Goal: Navigation & Orientation: Find specific page/section

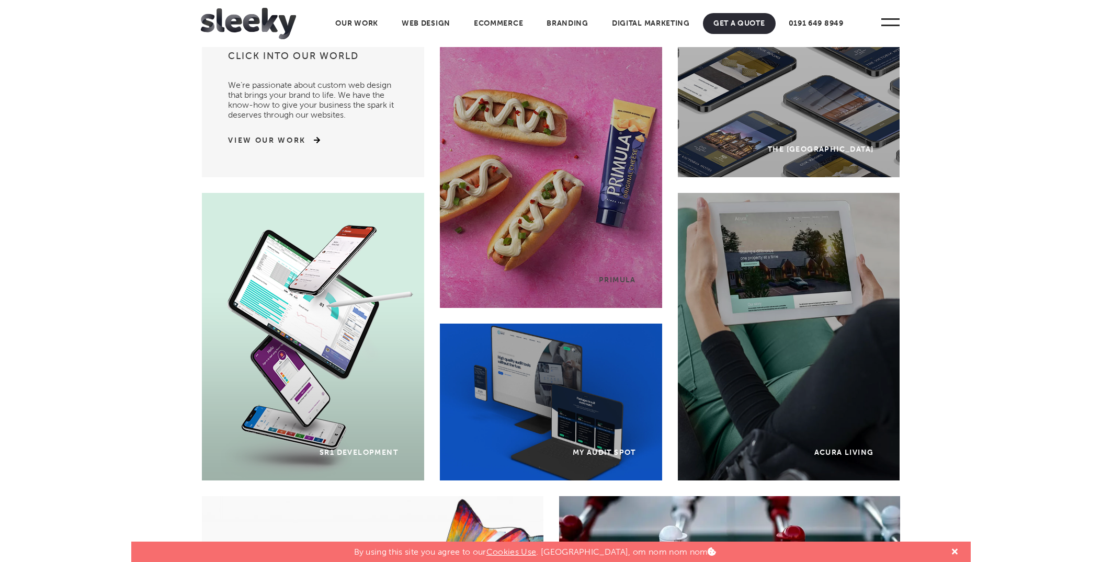
scroll to position [49, 0]
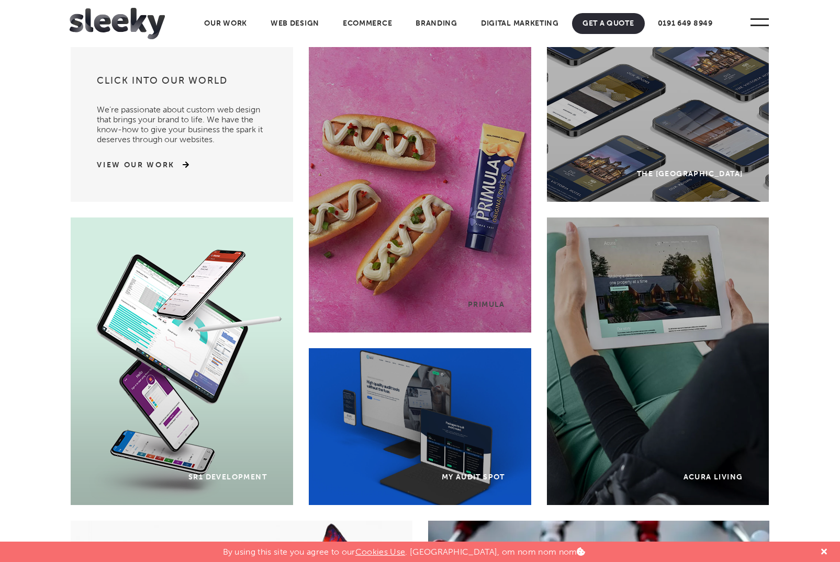
click at [403, 224] on div "Primula" at bounding box center [420, 189] width 222 height 288
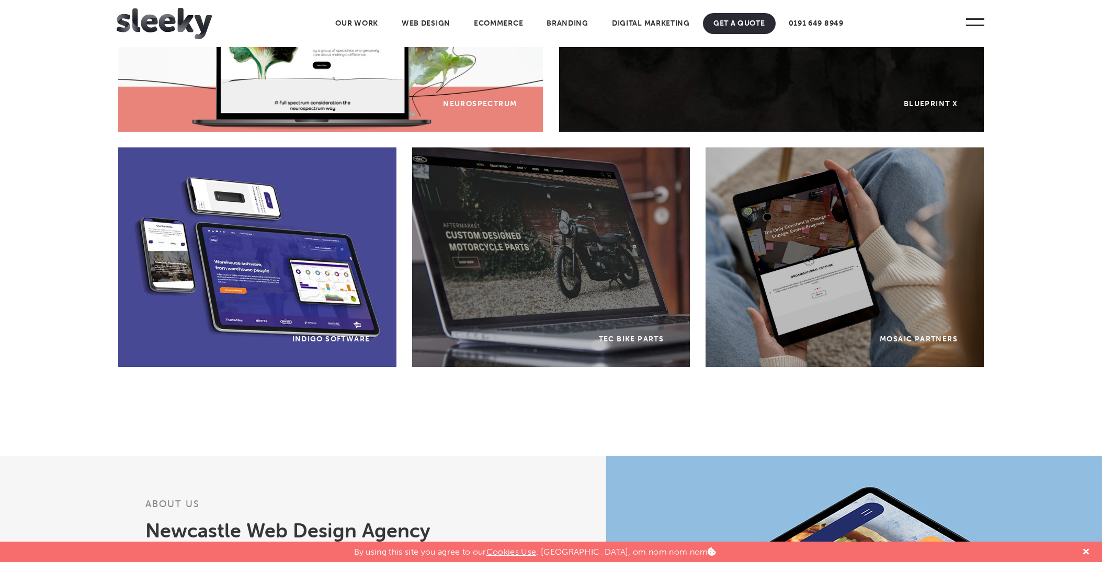
scroll to position [627, 0]
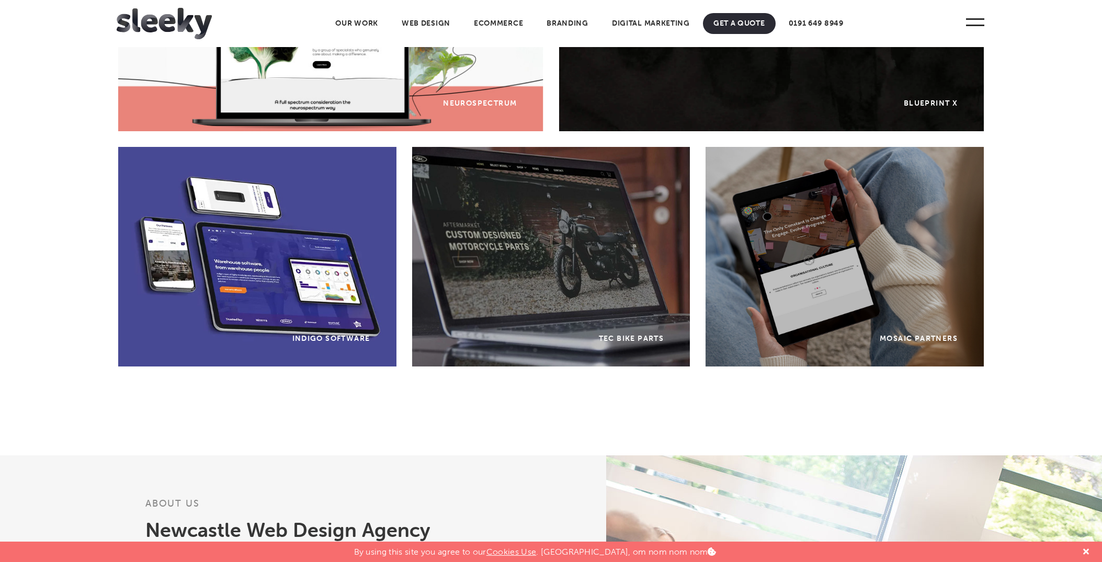
click at [566, 250] on div "TEC Bike Parts" at bounding box center [551, 257] width 278 height 220
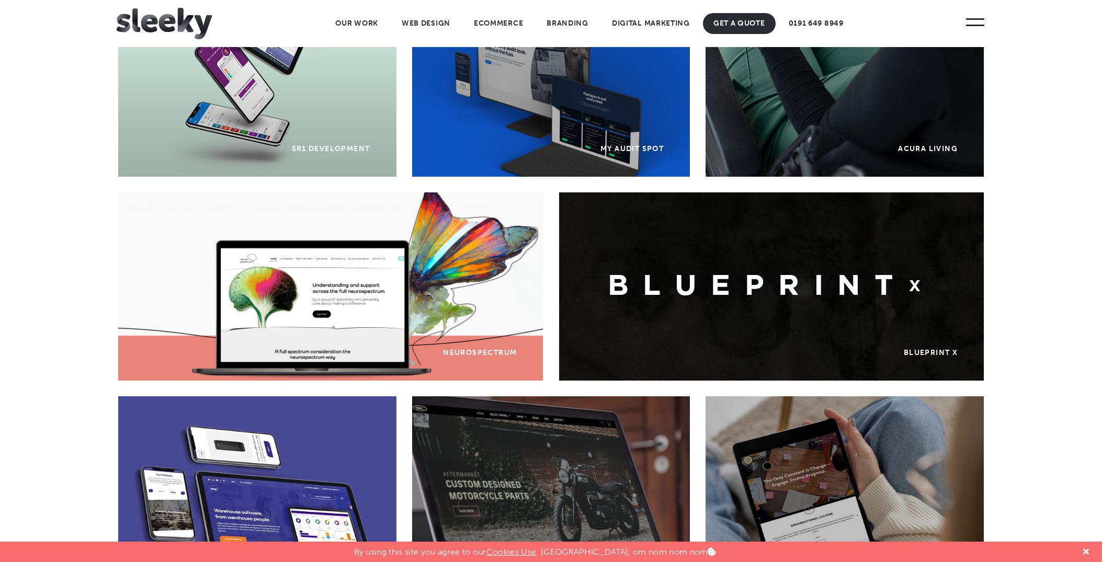
scroll to position [356, 0]
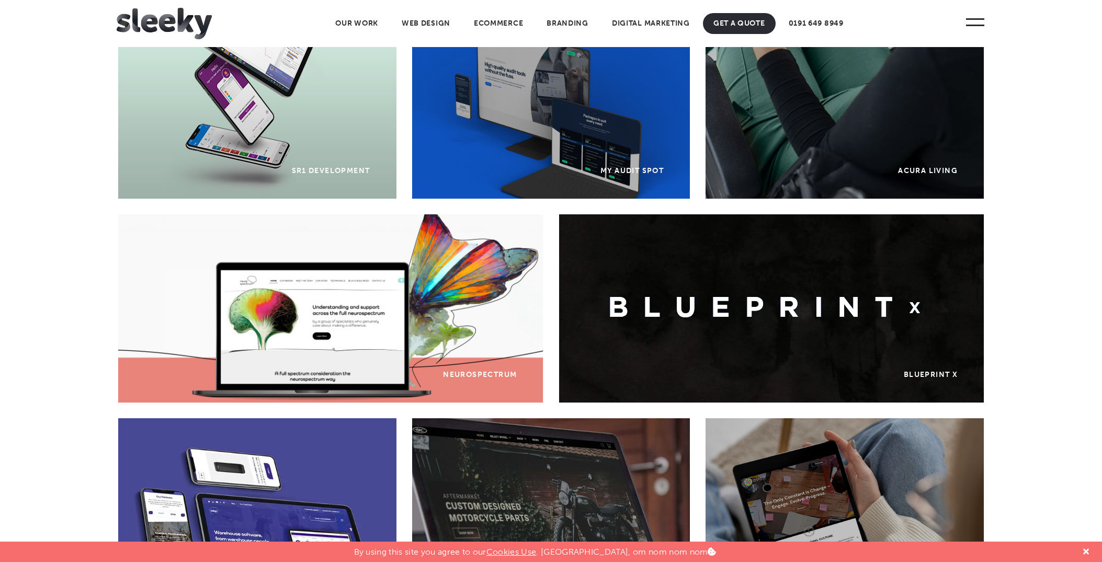
click at [351, 316] on div "Neurospectrum" at bounding box center [330, 308] width 425 height 188
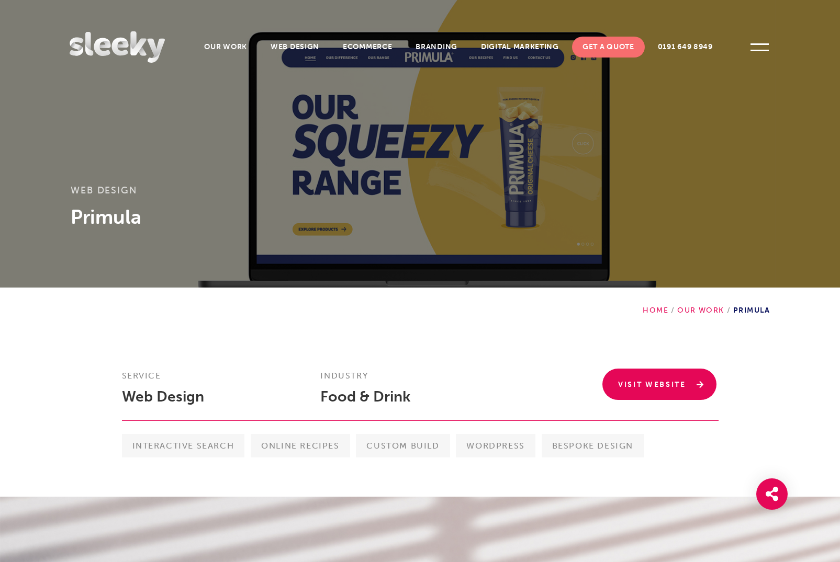
click at [685, 374] on link "Visit Website" at bounding box center [659, 384] width 114 height 31
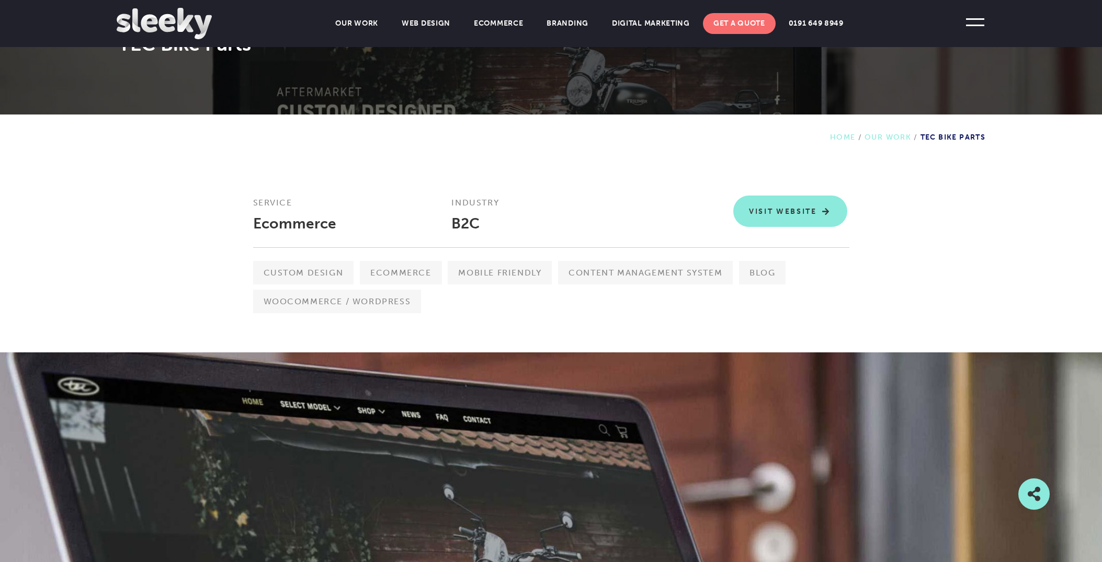
scroll to position [175, 0]
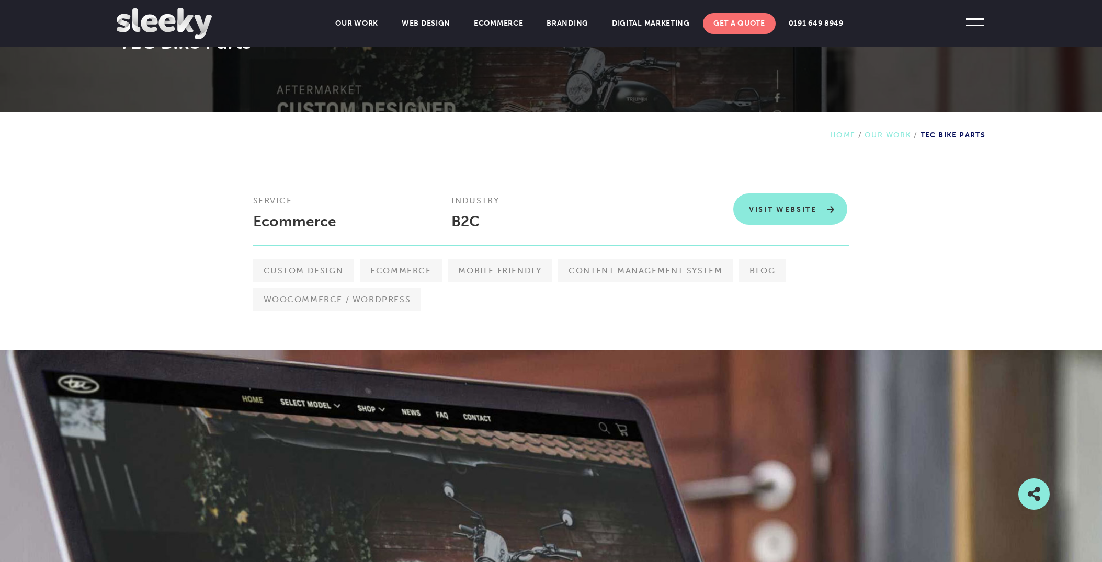
click at [790, 210] on link "Visit Website" at bounding box center [790, 209] width 114 height 31
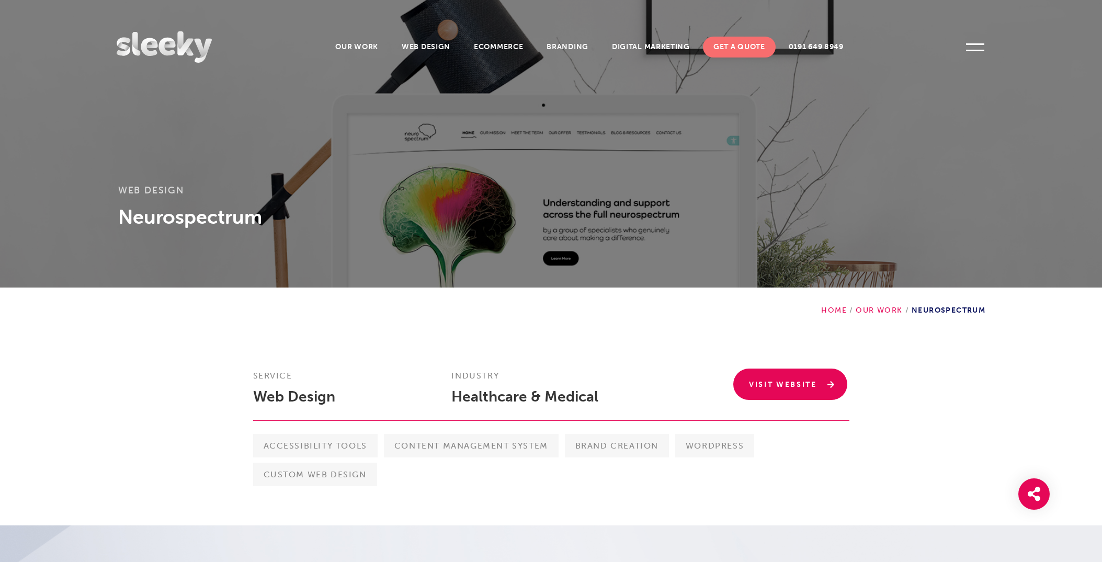
click at [796, 377] on link "Visit Website" at bounding box center [790, 384] width 114 height 31
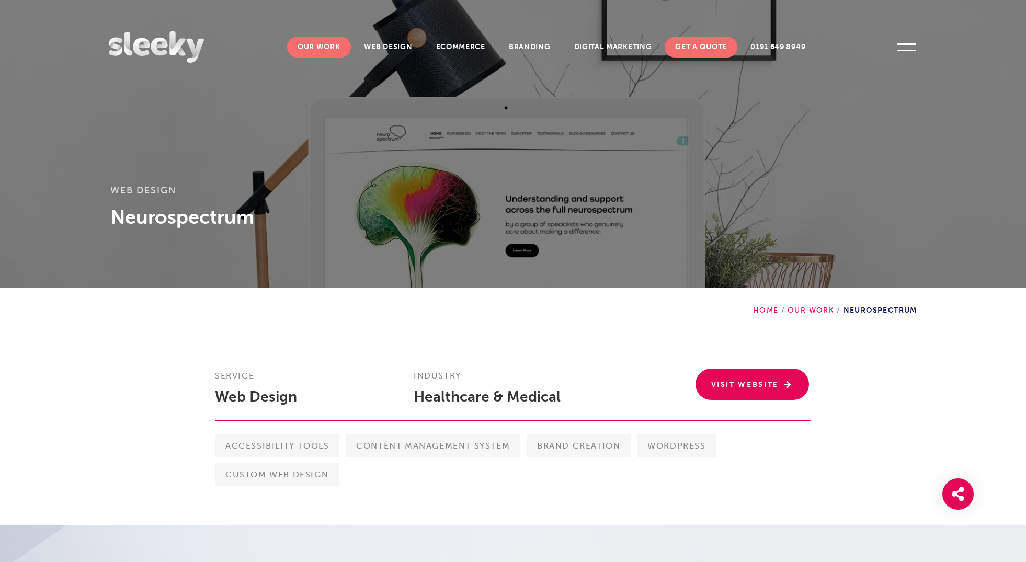
click at [326, 51] on link "Our Work" at bounding box center [319, 47] width 64 height 21
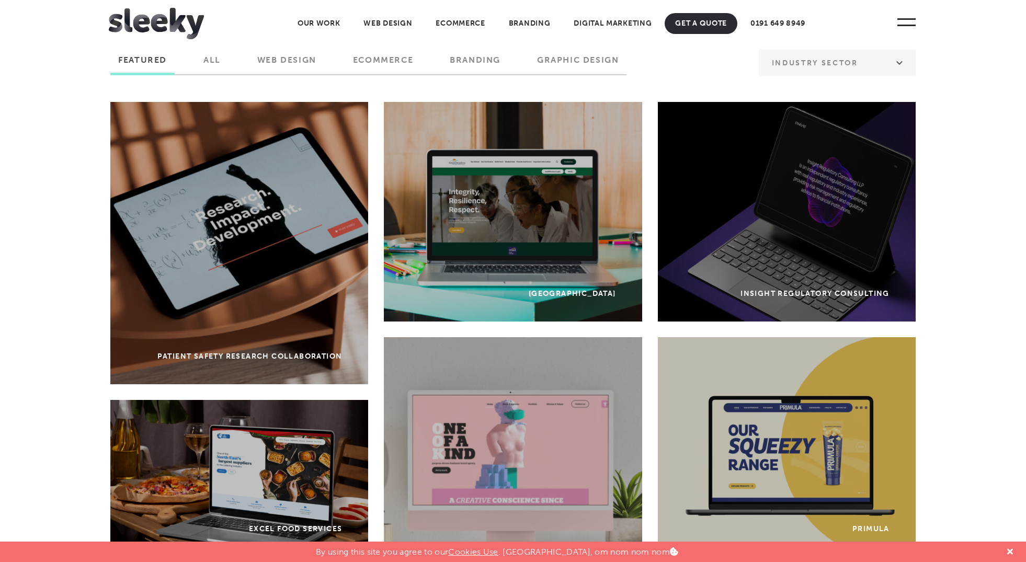
scroll to position [52, 0]
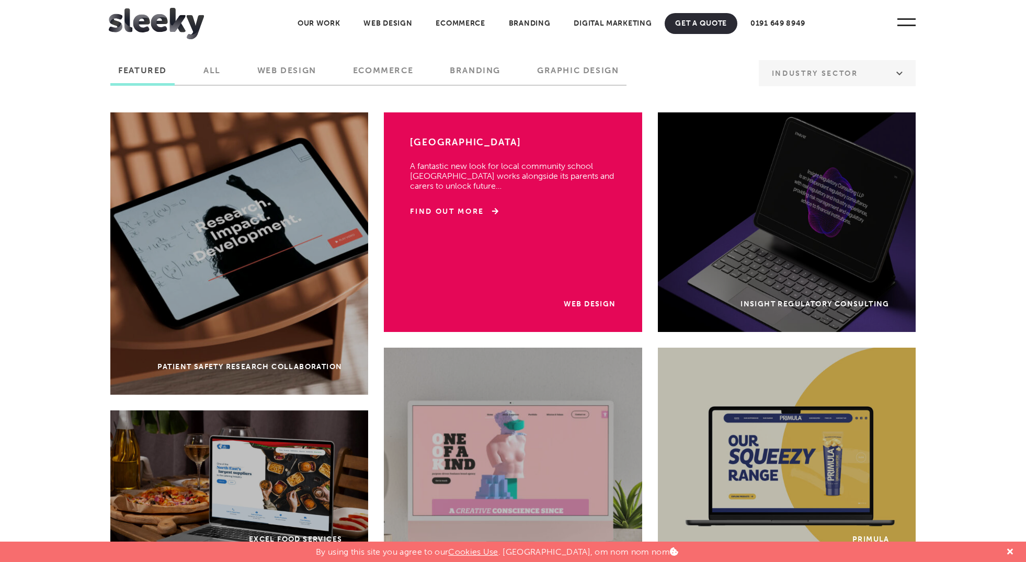
click at [572, 204] on div "Web Design [GEOGRAPHIC_DATA] A fantastic new look for local community school [G…" at bounding box center [513, 222] width 258 height 220
click at [580, 308] on link "Web Design" at bounding box center [590, 304] width 52 height 9
click at [477, 210] on link "Find Out More" at bounding box center [454, 212] width 88 height 10
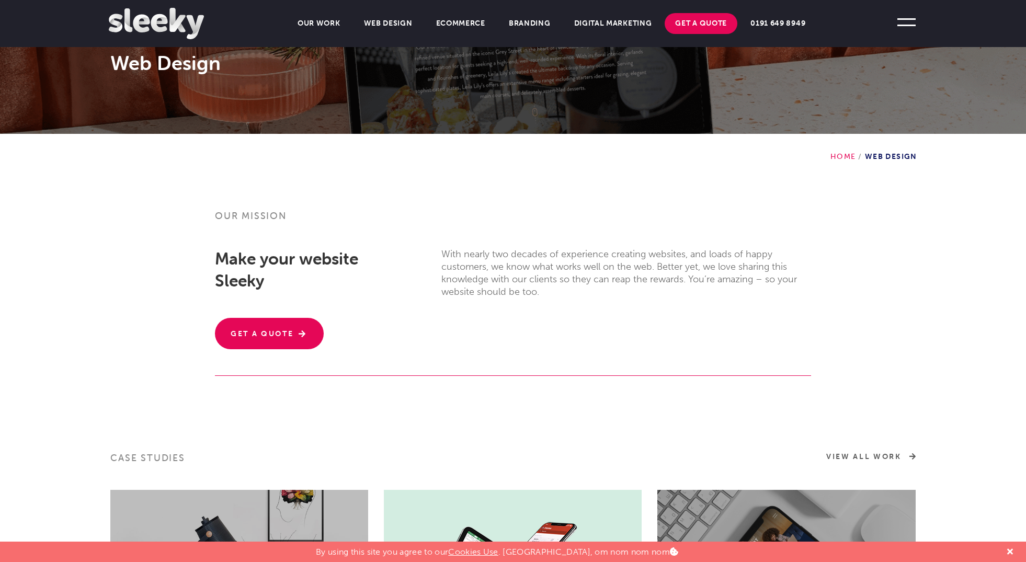
scroll to position [154, 0]
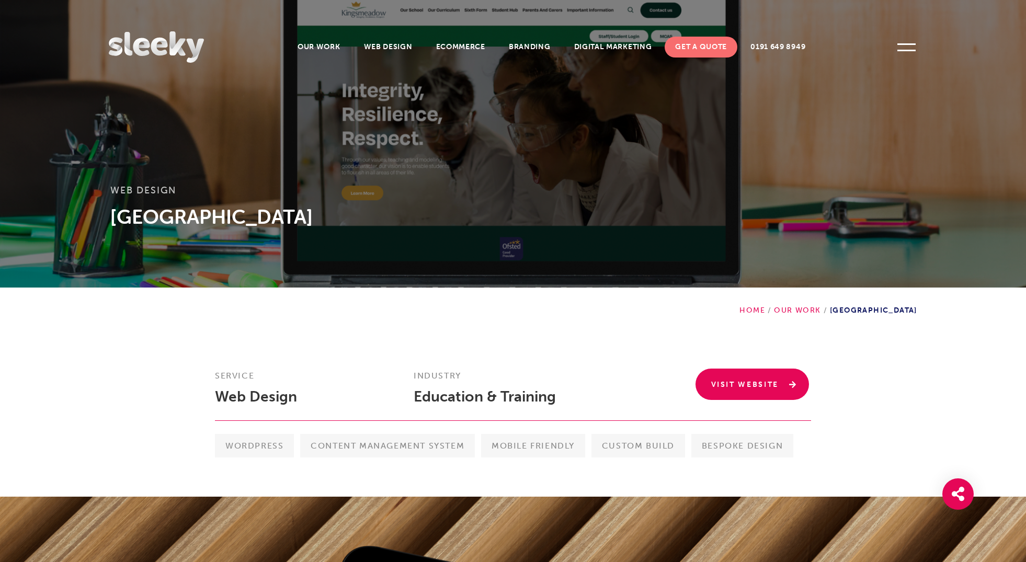
click at [749, 394] on link "Visit Website" at bounding box center [753, 384] width 114 height 31
click at [538, 46] on link "Branding" at bounding box center [530, 47] width 63 height 21
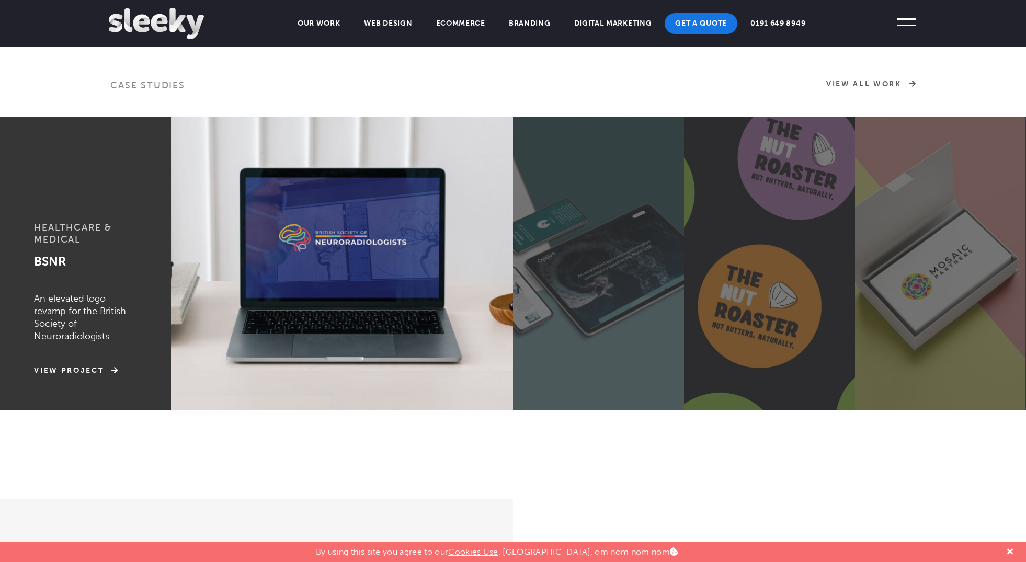
scroll to position [485, 0]
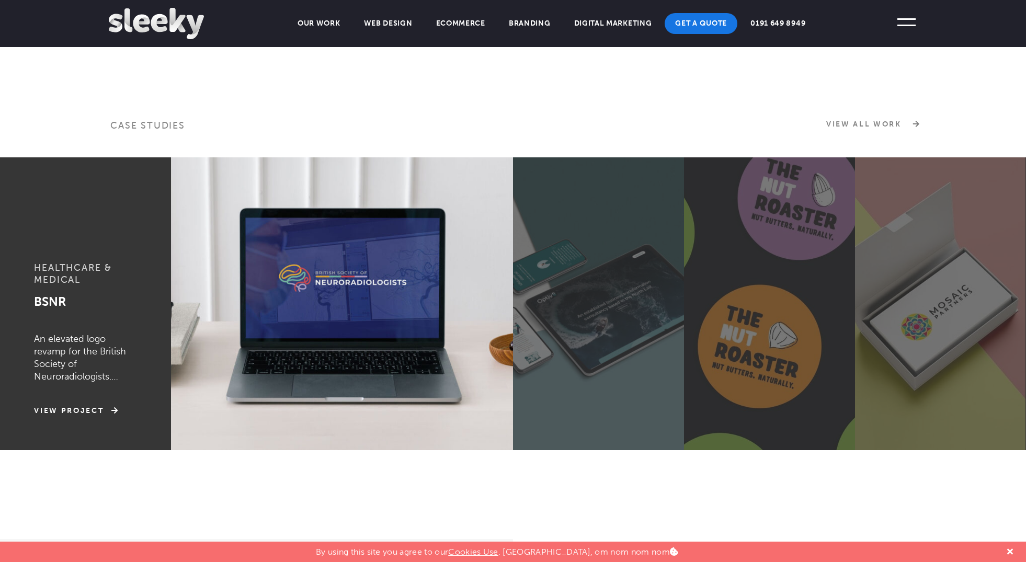
click at [877, 123] on link "View All Work" at bounding box center [871, 124] width 89 height 10
